Goal: Unclear

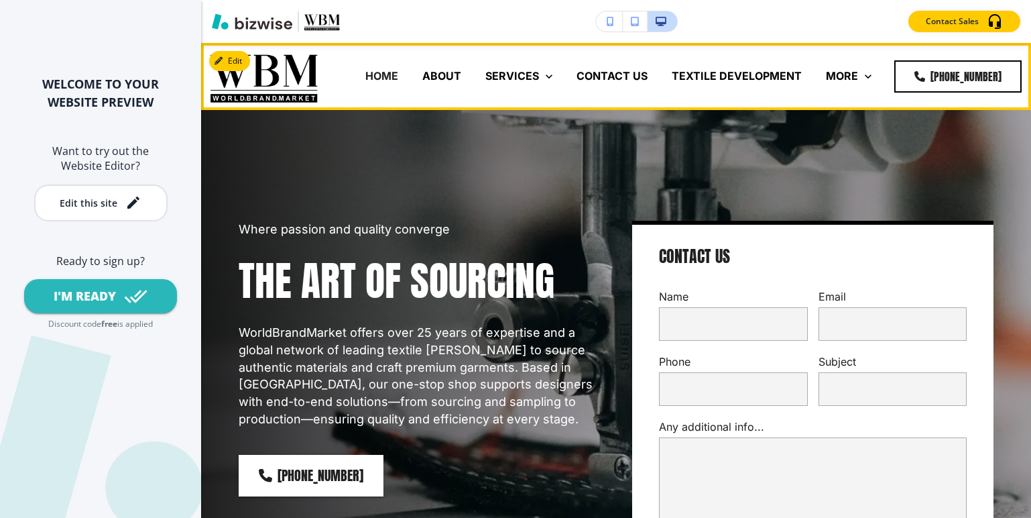
click at [735, 76] on p "TEXTILE DEVELOPMENT" at bounding box center [737, 75] width 130 height 15
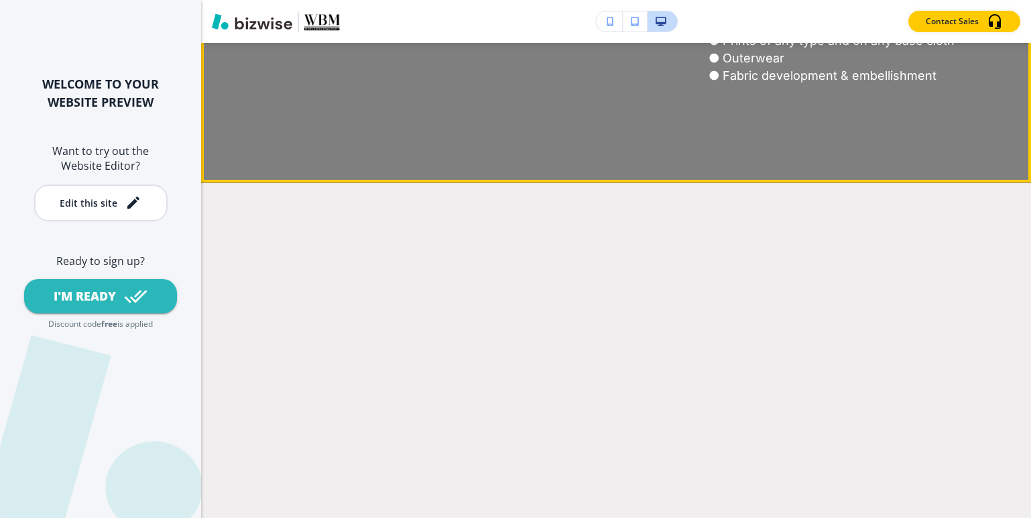
scroll to position [2183, 0]
